Goal: Task Accomplishment & Management: Use online tool/utility

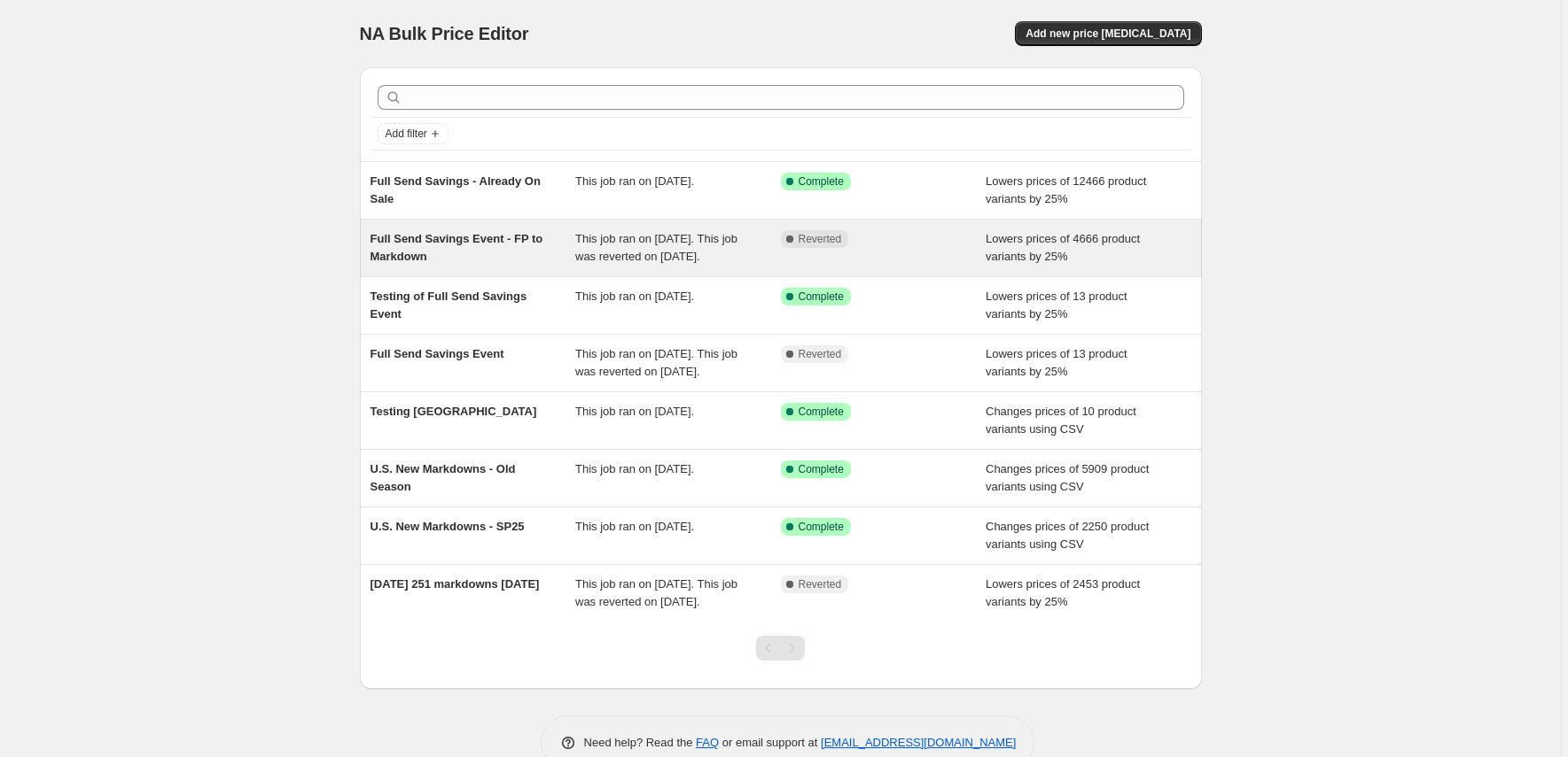
click at [491, 239] on span "Full Send Savings Event - FP to Markdown" at bounding box center [457, 247] width 173 height 31
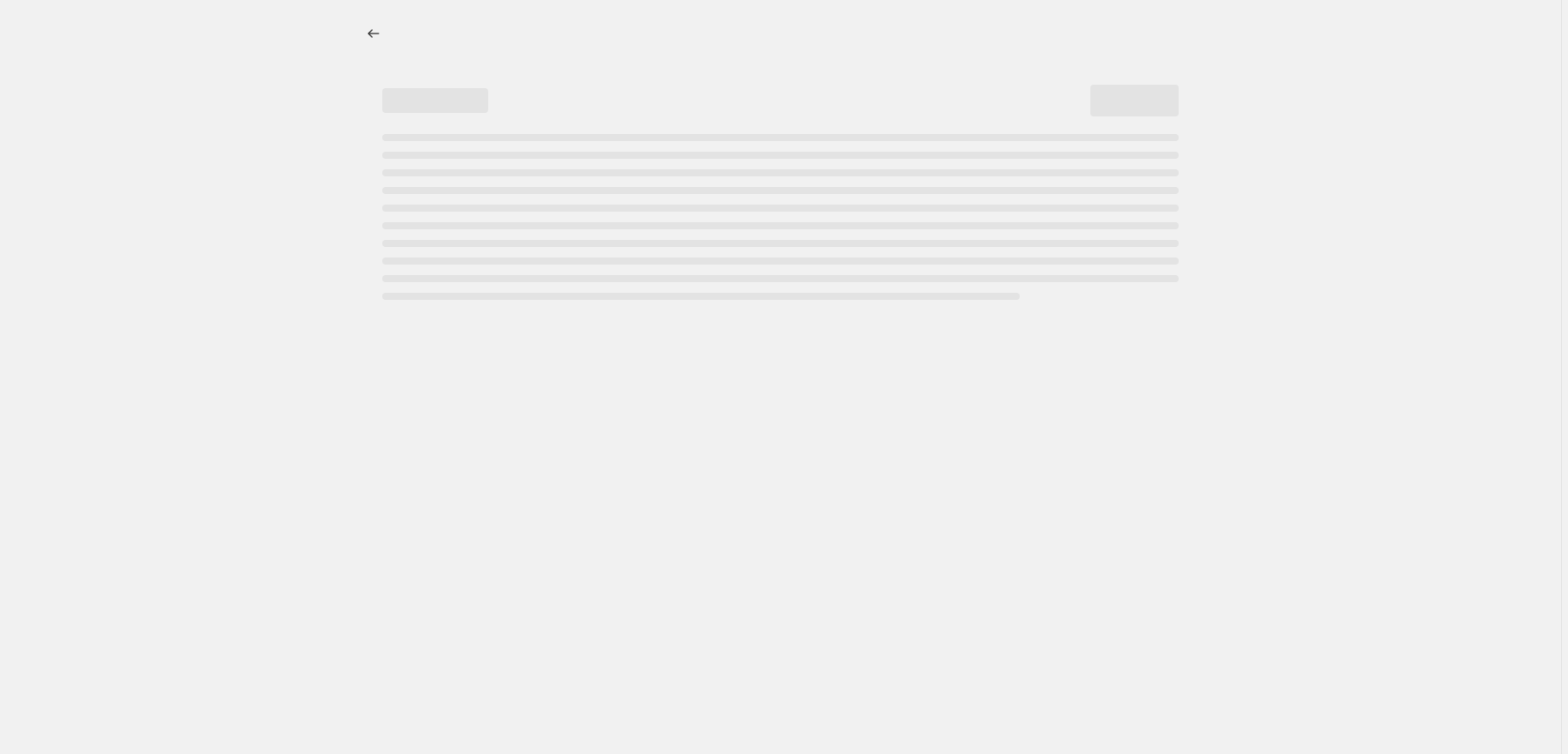
select select "percentage"
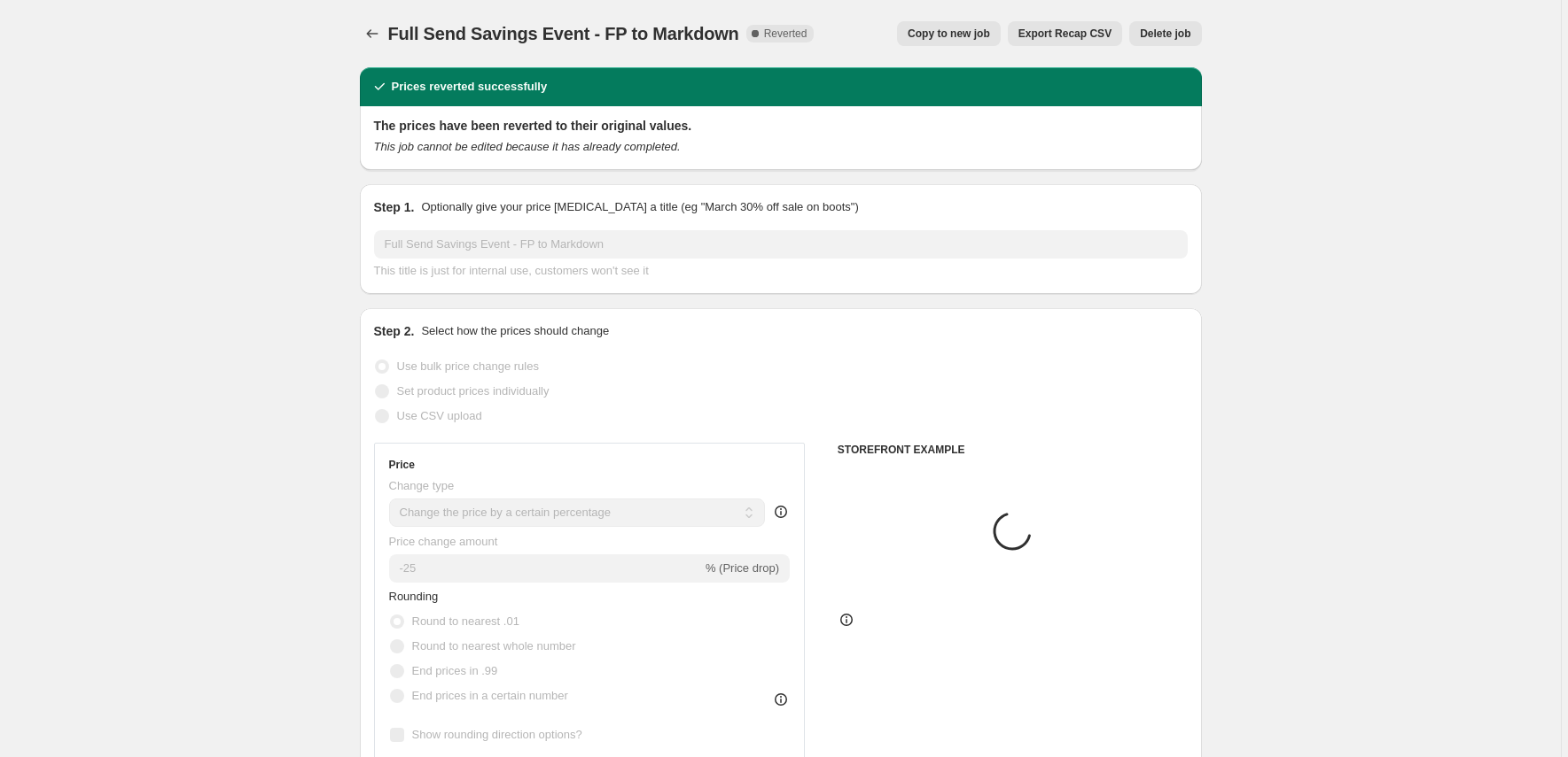
select select "tag"
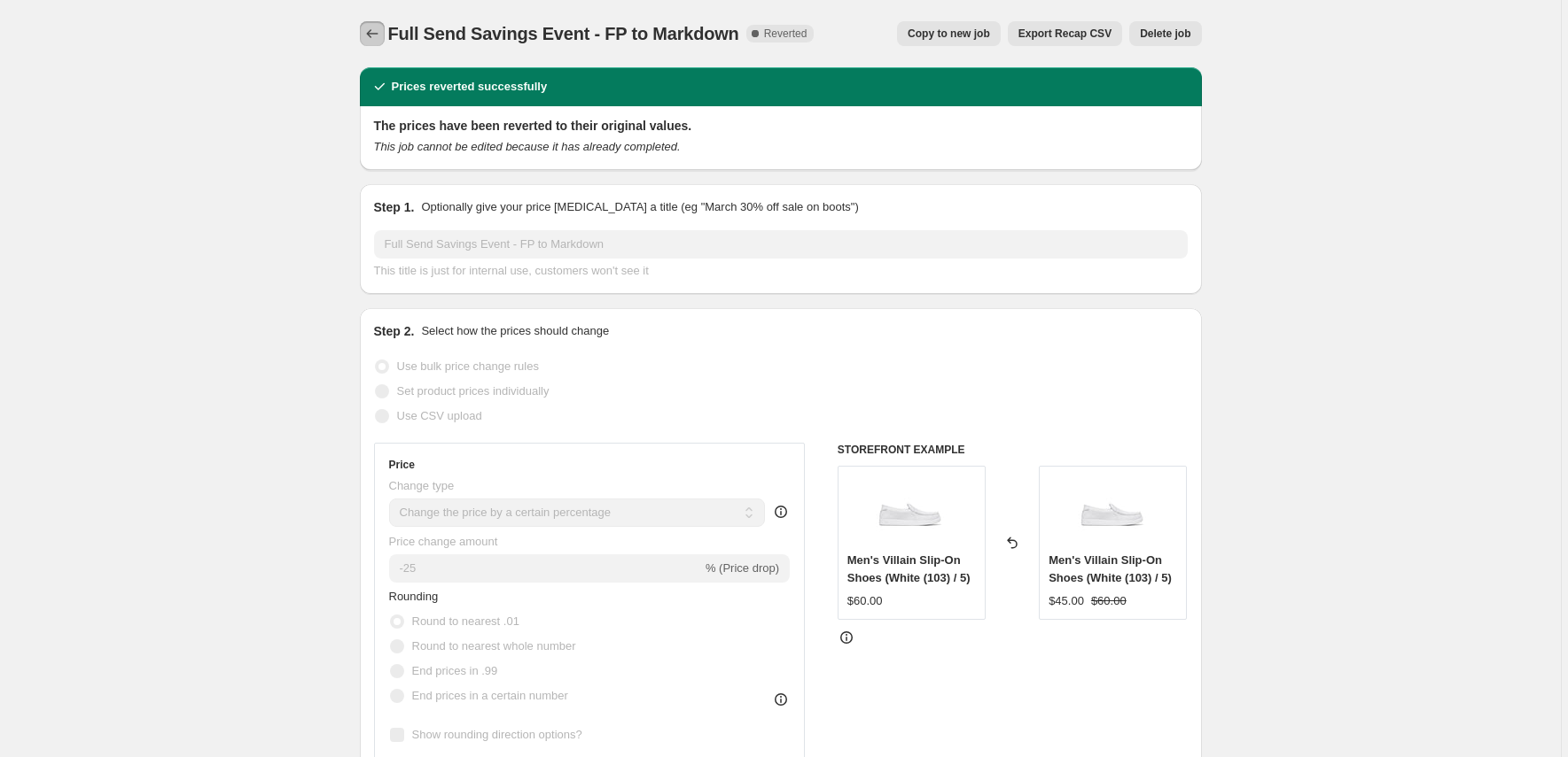
click at [376, 32] on icon "Price change jobs" at bounding box center [372, 34] width 18 height 18
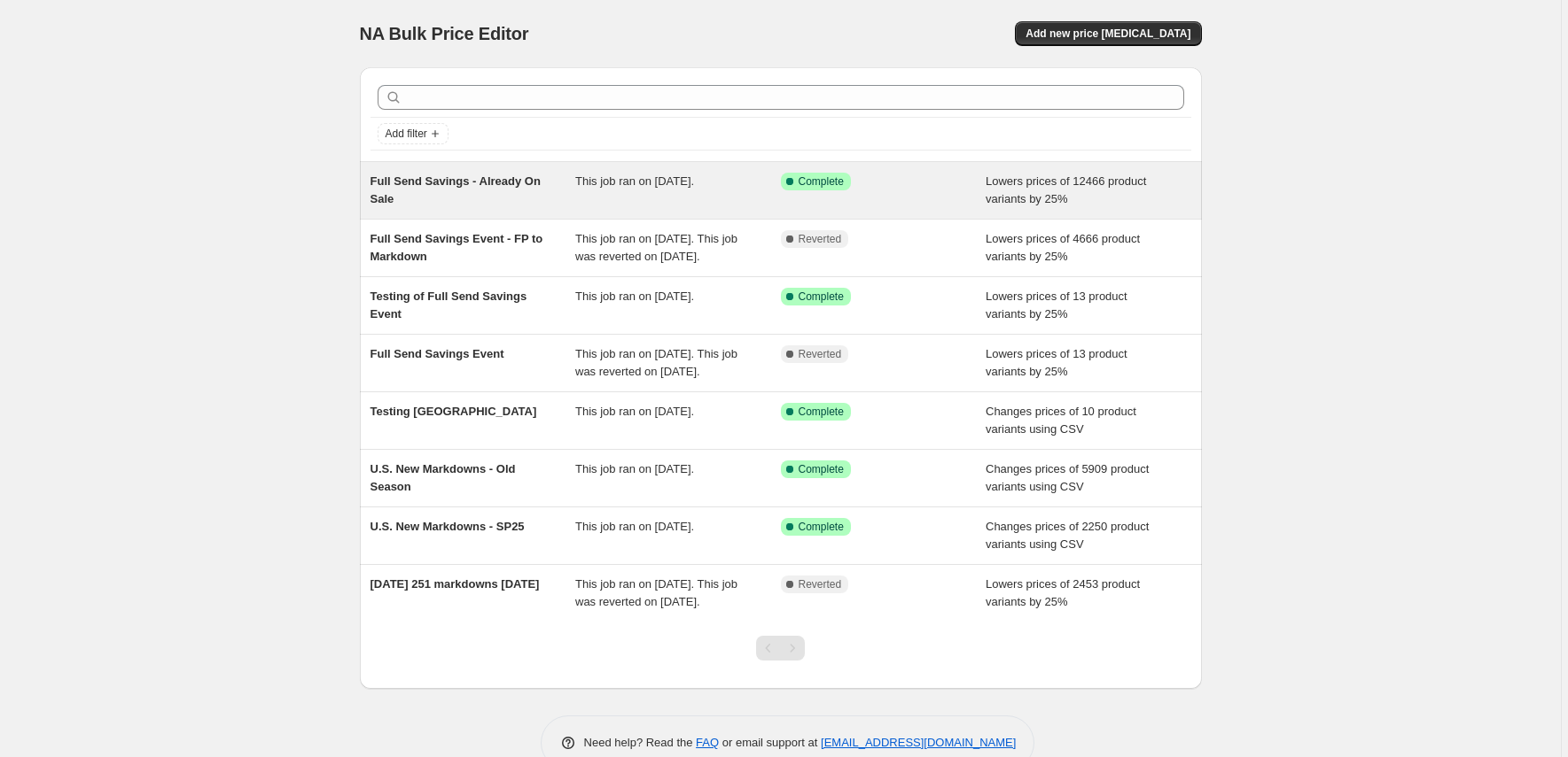
click at [483, 191] on div "Full Send Savings - Already On Sale" at bounding box center [473, 190] width 206 height 36
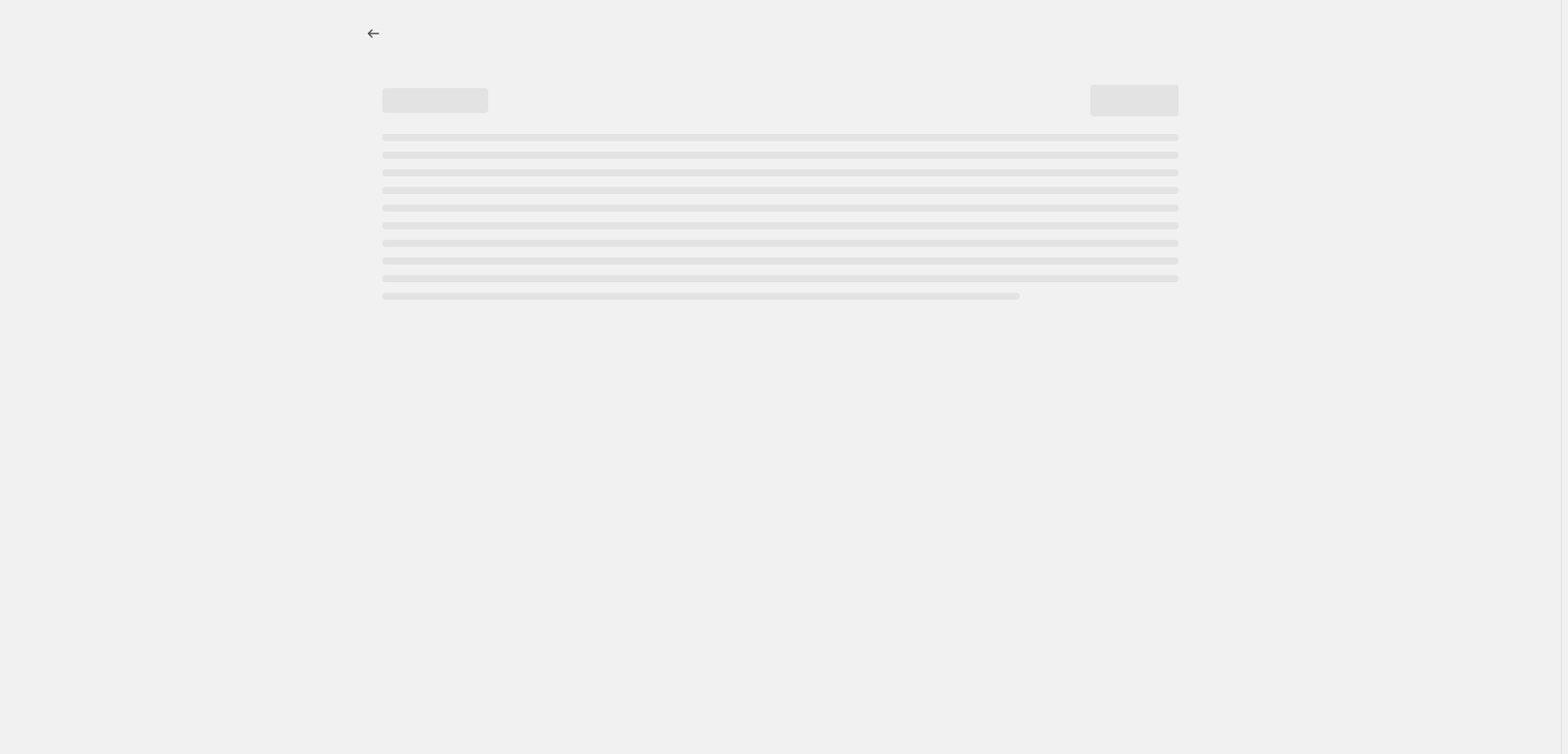
select select "percentage"
select select "no_change"
select select "tag"
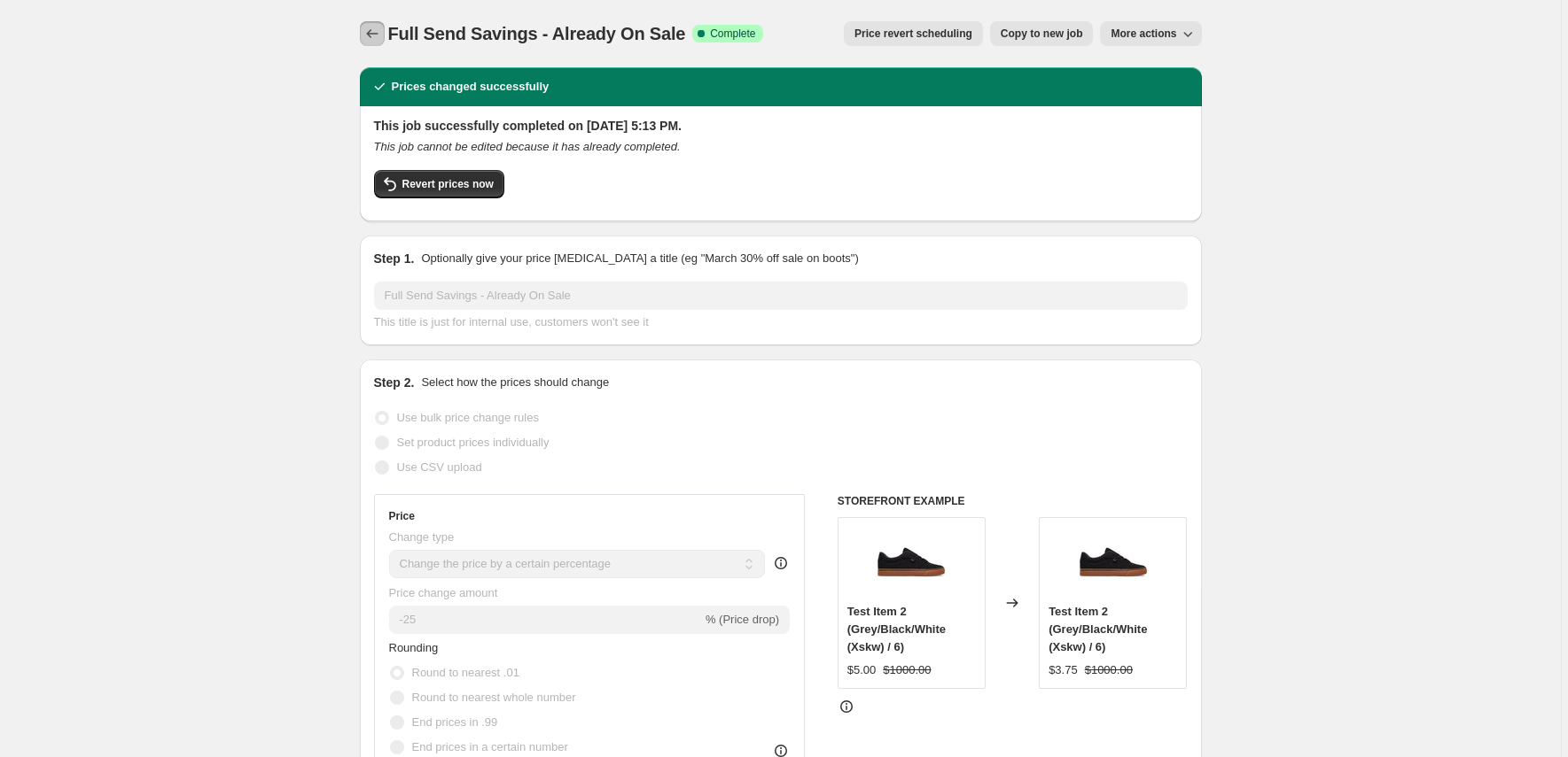
click at [375, 34] on icon "Price change jobs" at bounding box center [371, 34] width 12 height 9
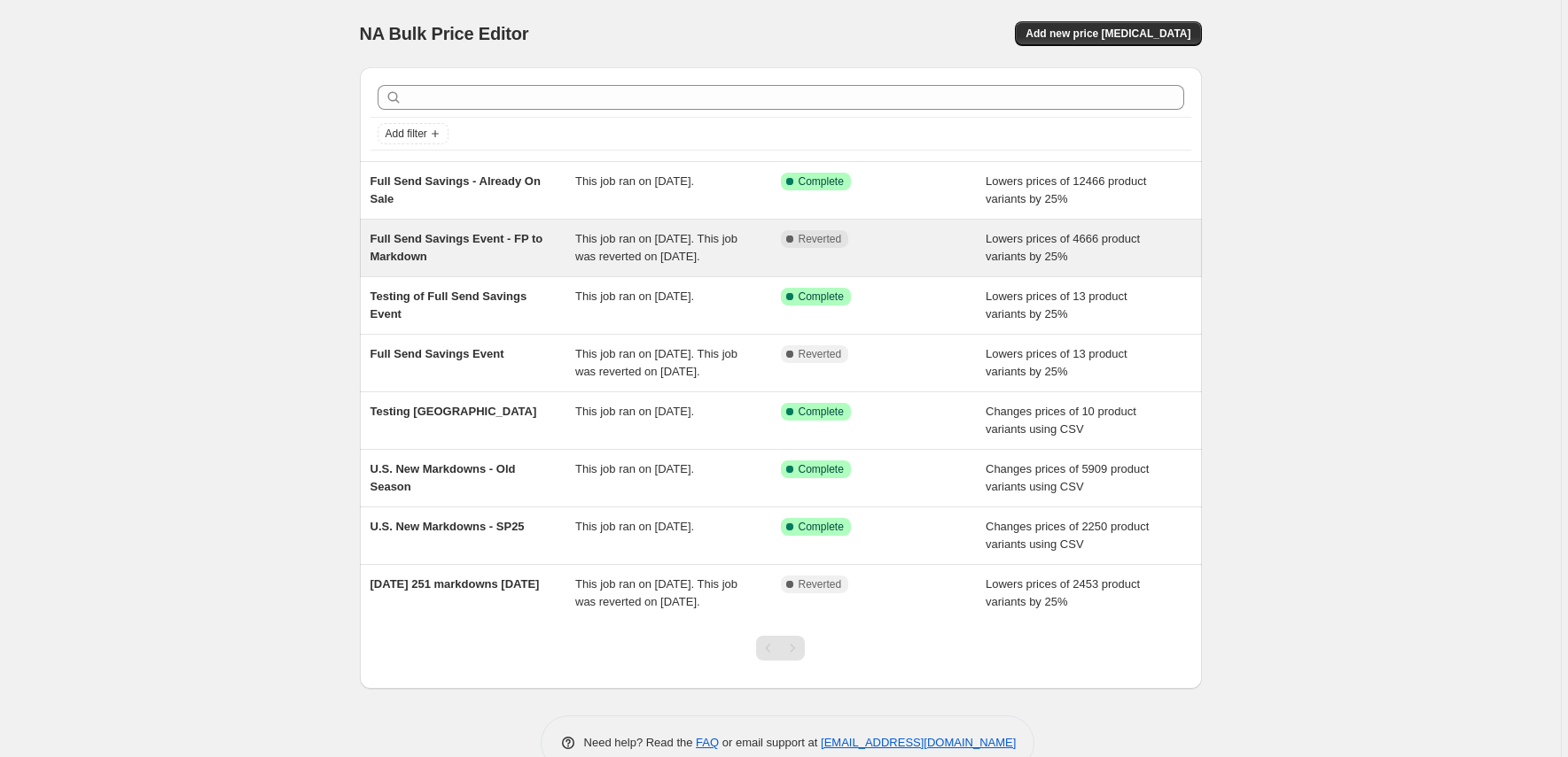
click at [621, 263] on span "This job ran on [DATE]. This job was reverted on [DATE]." at bounding box center [656, 247] width 162 height 31
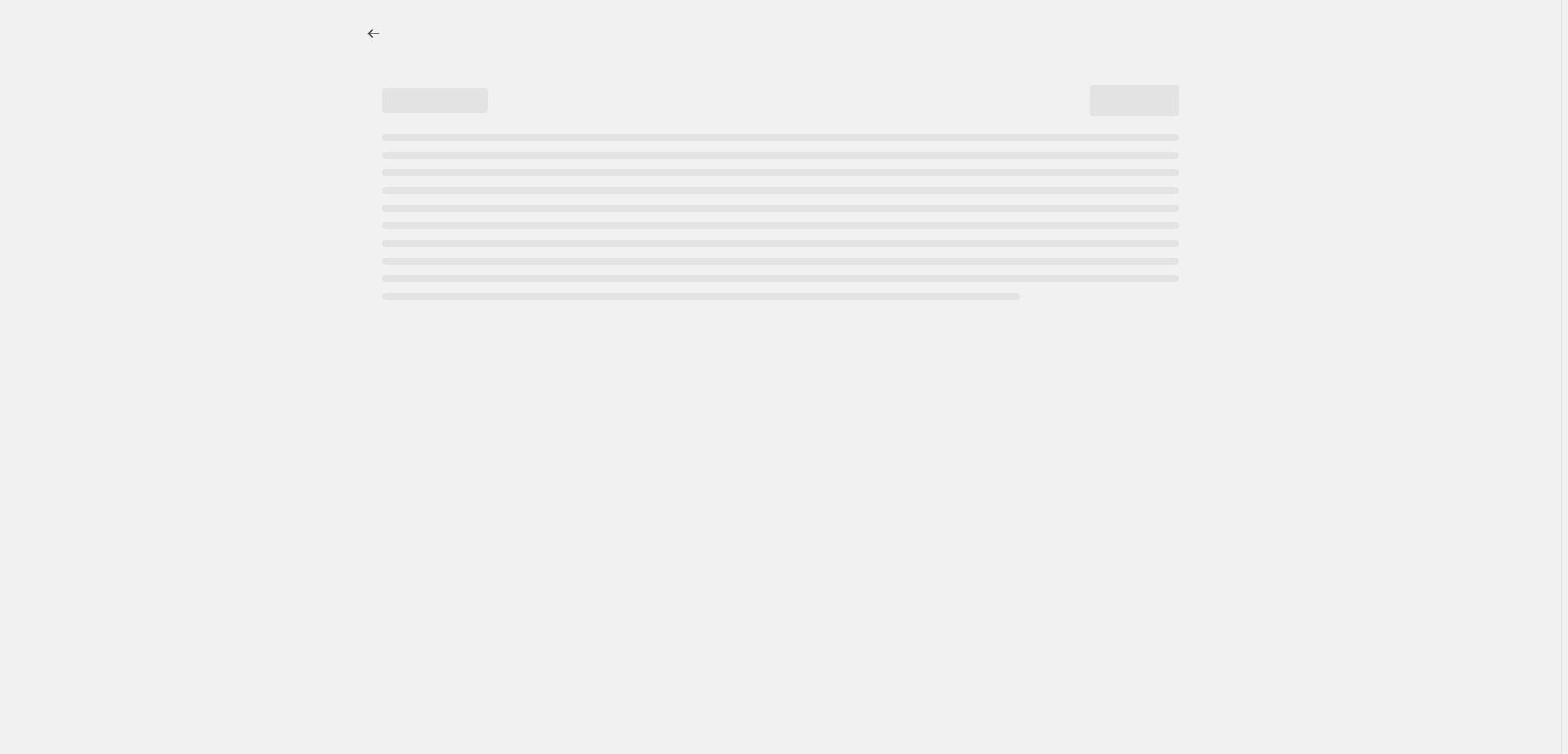
select select "percentage"
select select "tag"
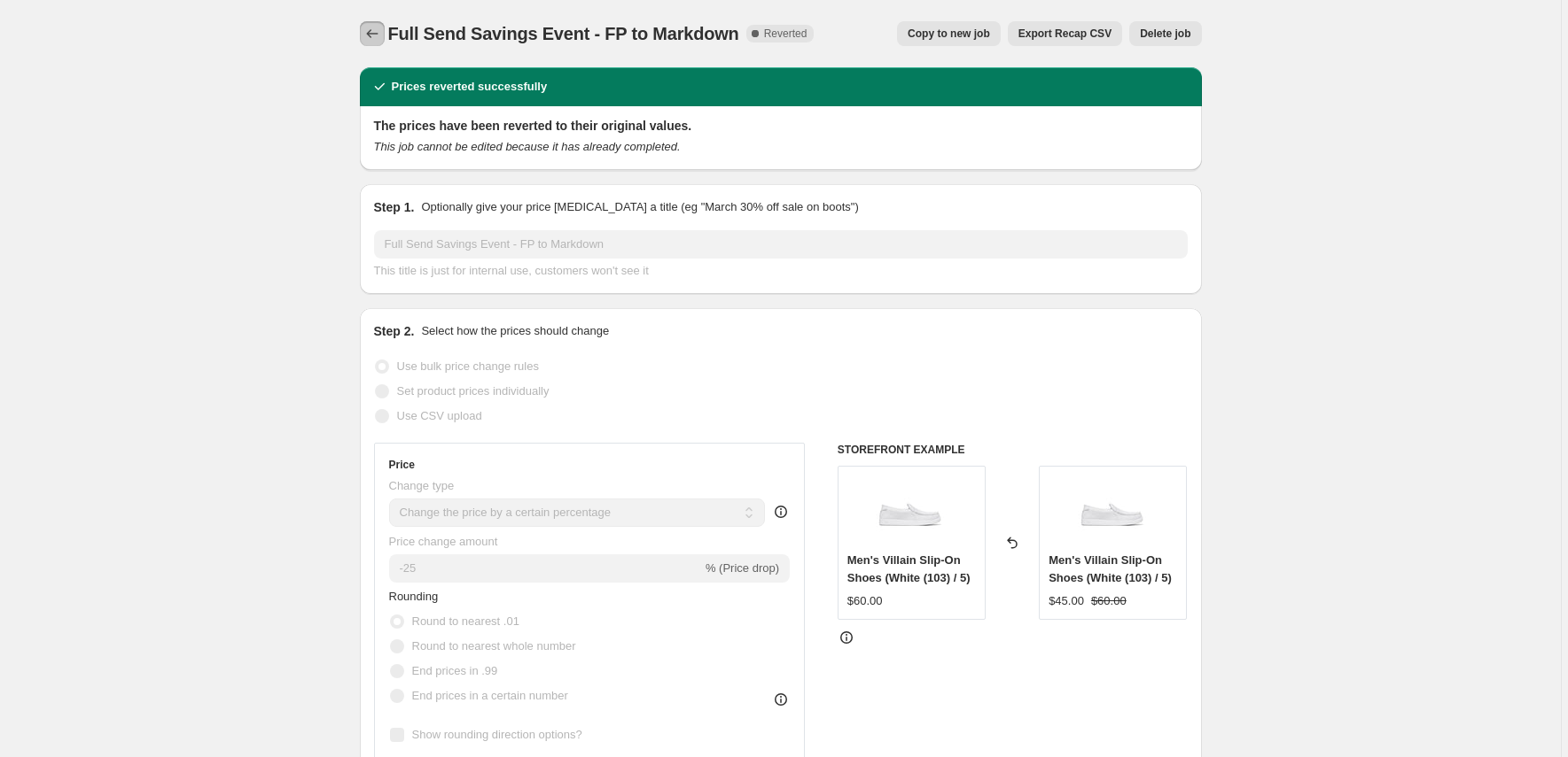
click at [375, 32] on icon "Price change jobs" at bounding box center [372, 34] width 18 height 18
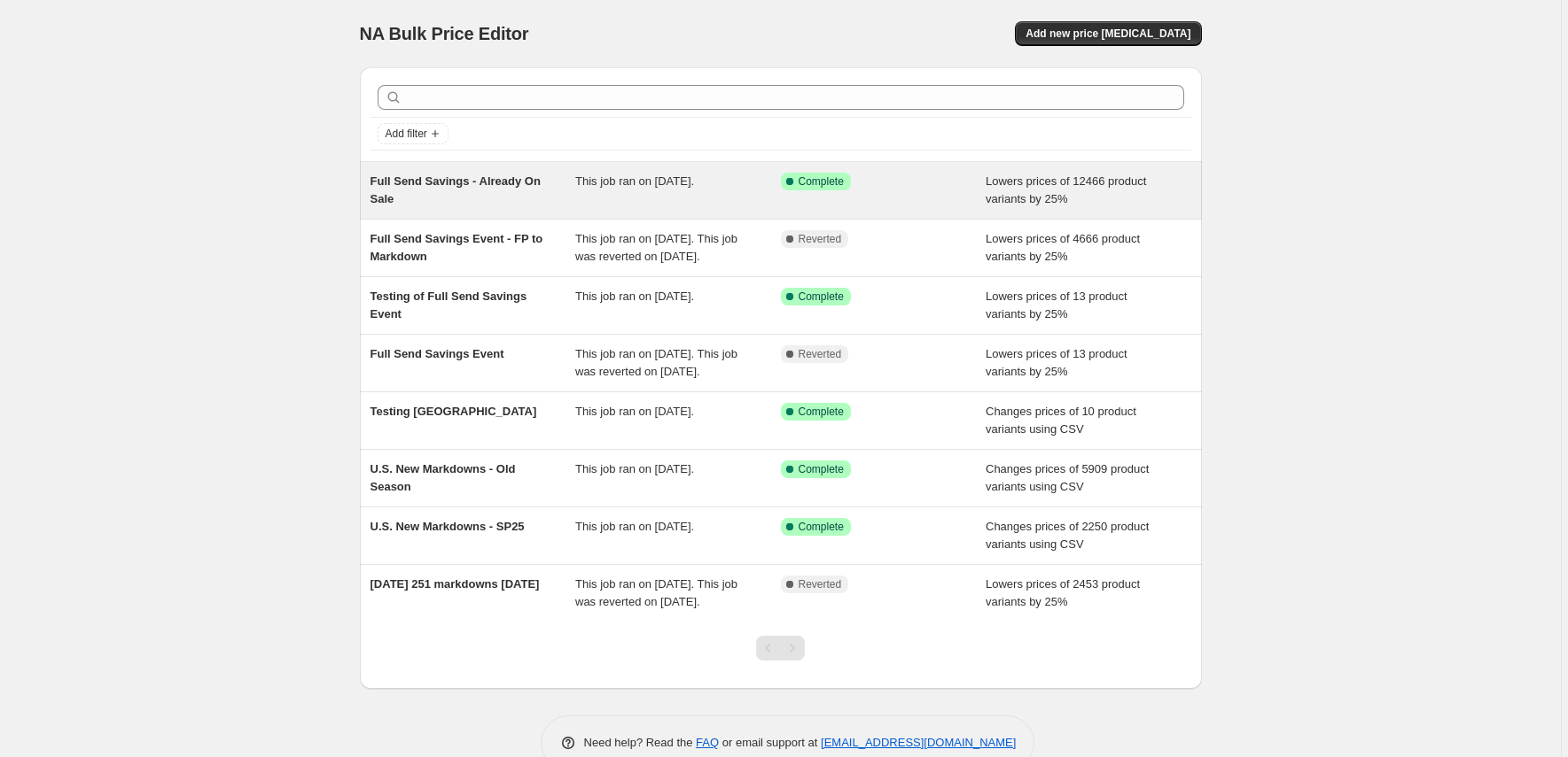
click at [492, 188] on div "Full Send Savings - Already On Sale" at bounding box center [473, 190] width 206 height 36
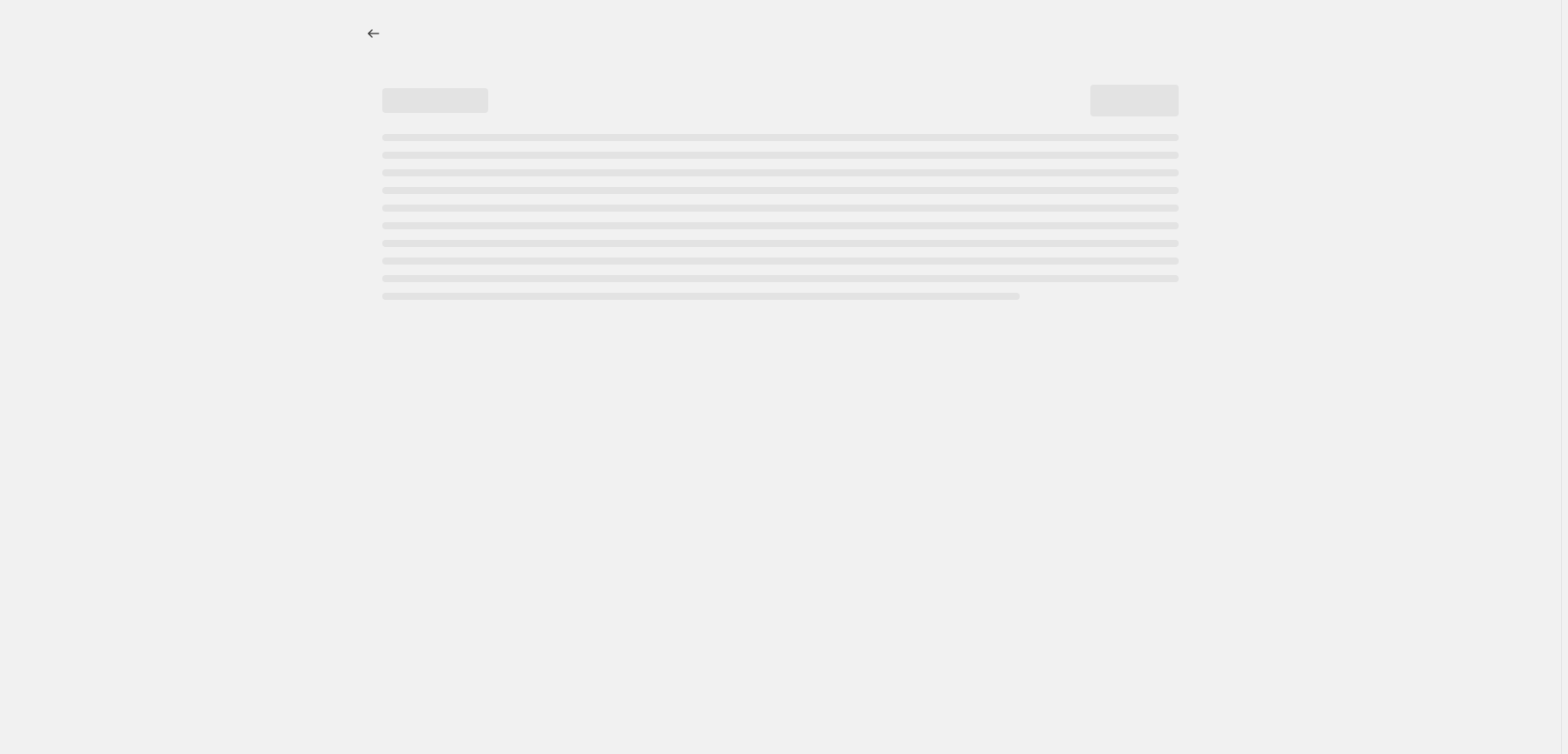
select select "percentage"
select select "no_change"
select select "tag"
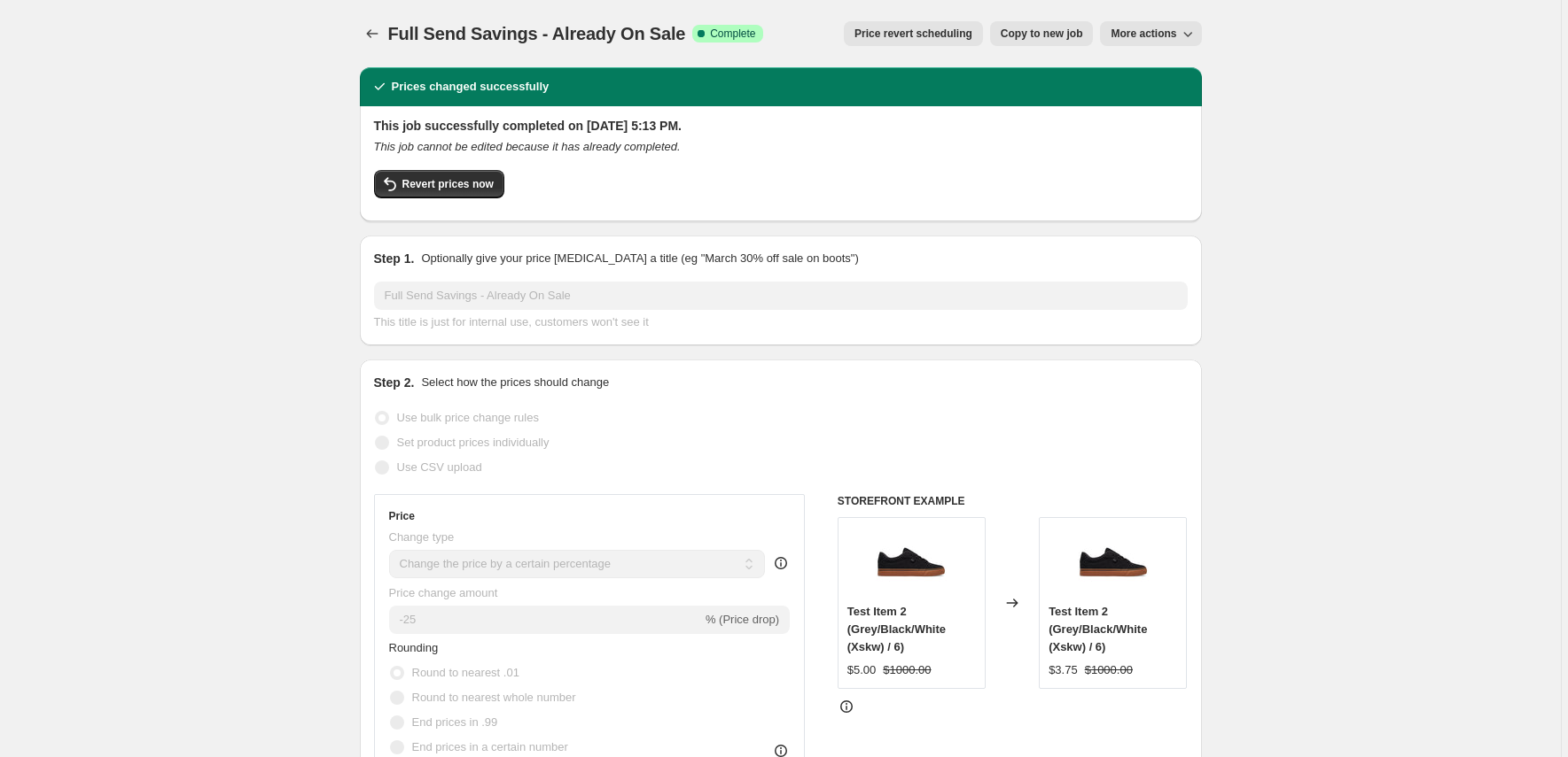
click at [492, 188] on span "Revert prices now" at bounding box center [448, 184] width 92 height 14
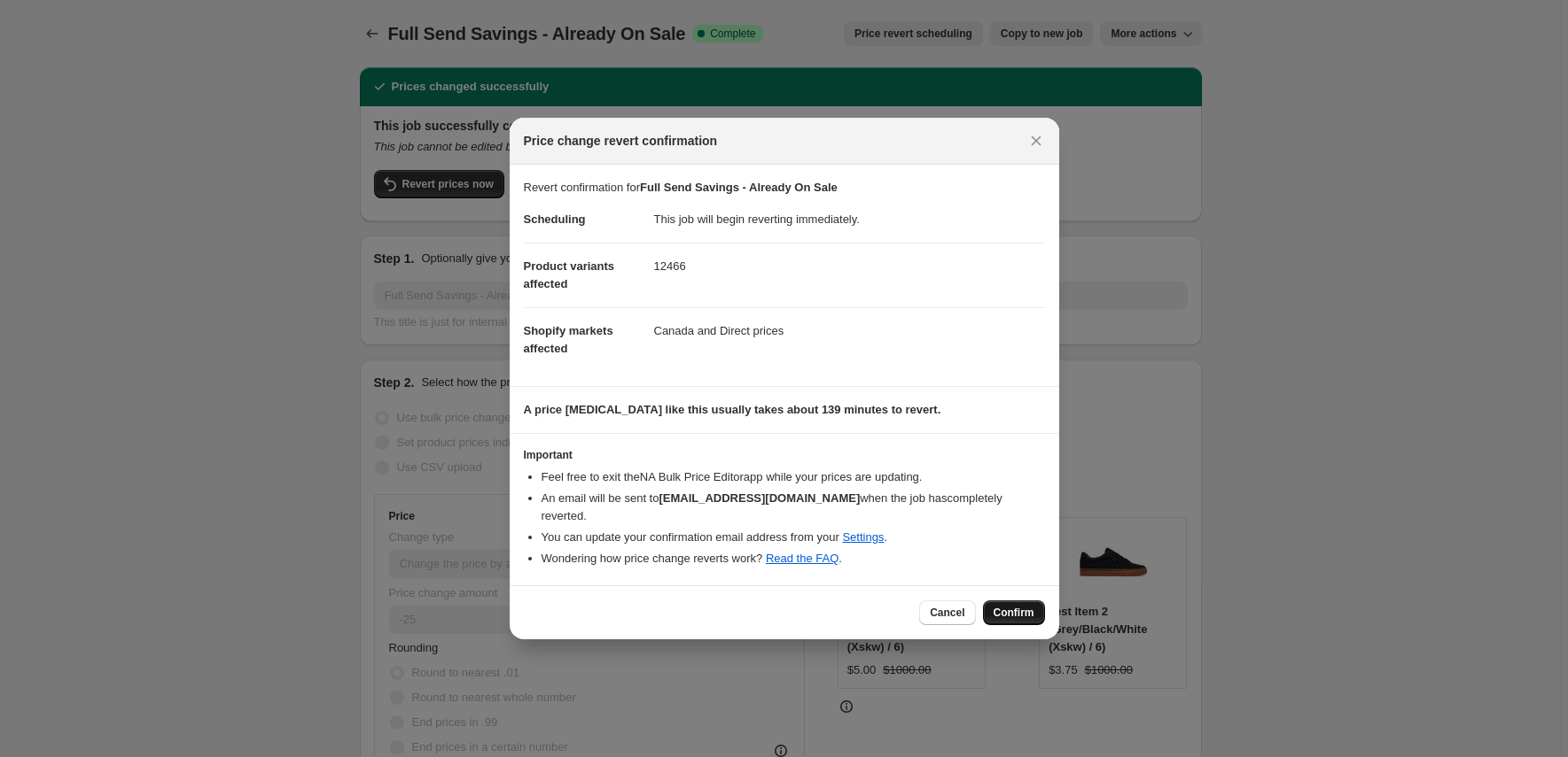
click at [1016, 615] on span "Confirm" at bounding box center [1014, 613] width 41 height 14
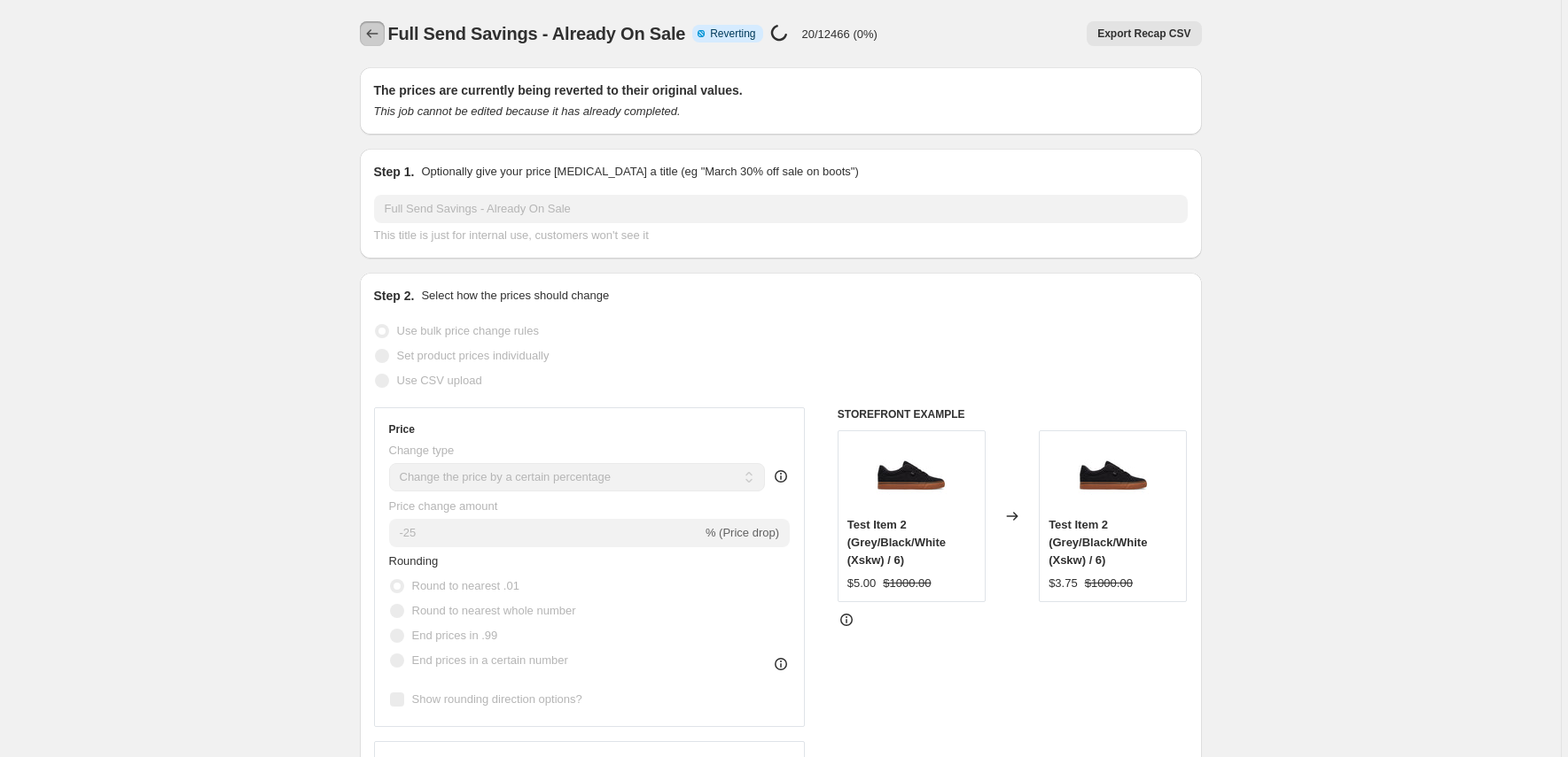
click at [378, 36] on icon "Price change jobs" at bounding box center [372, 34] width 18 height 18
